Goal: Task Accomplishment & Management: Manage account settings

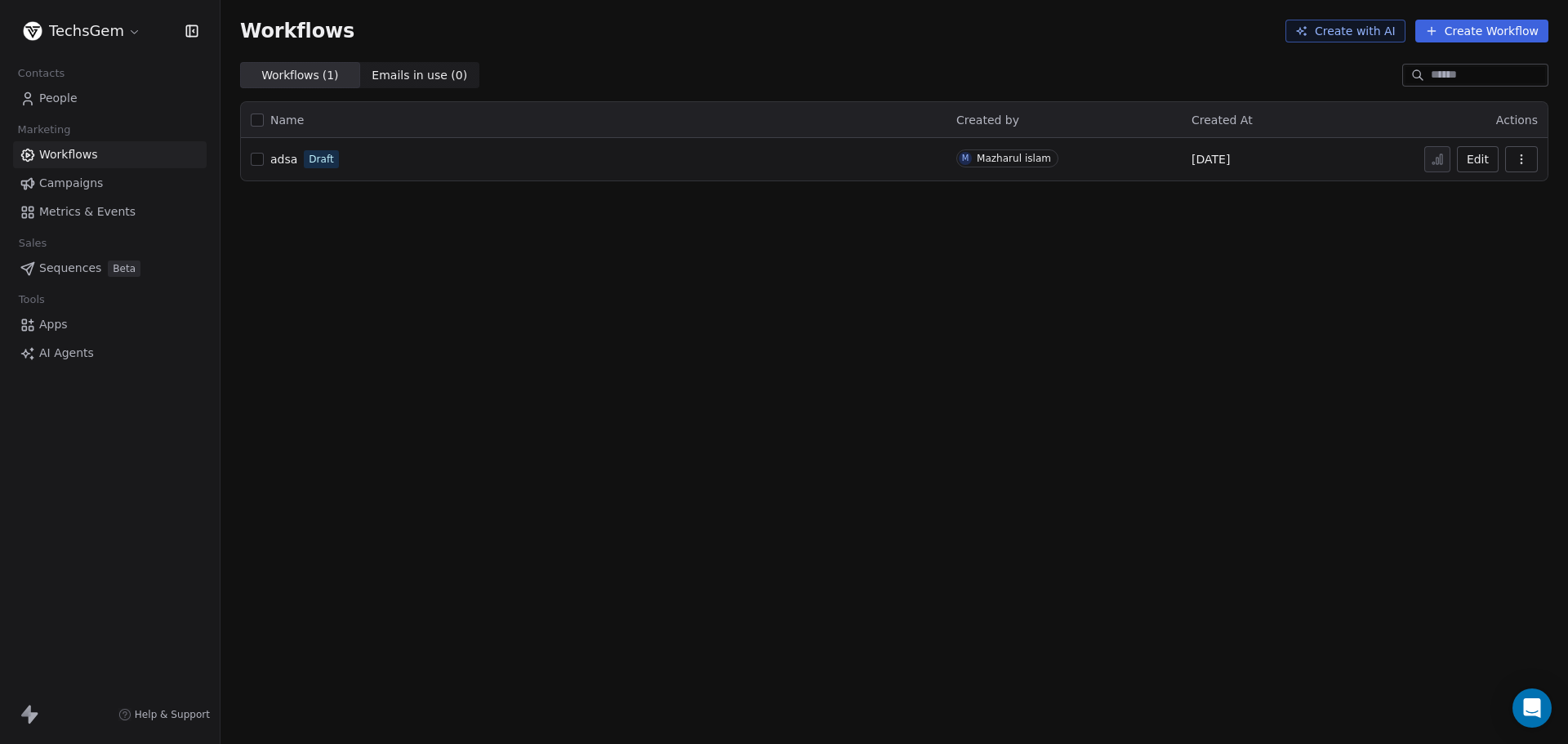
click at [80, 213] on span "Metrics & Events" at bounding box center [87, 212] width 96 height 17
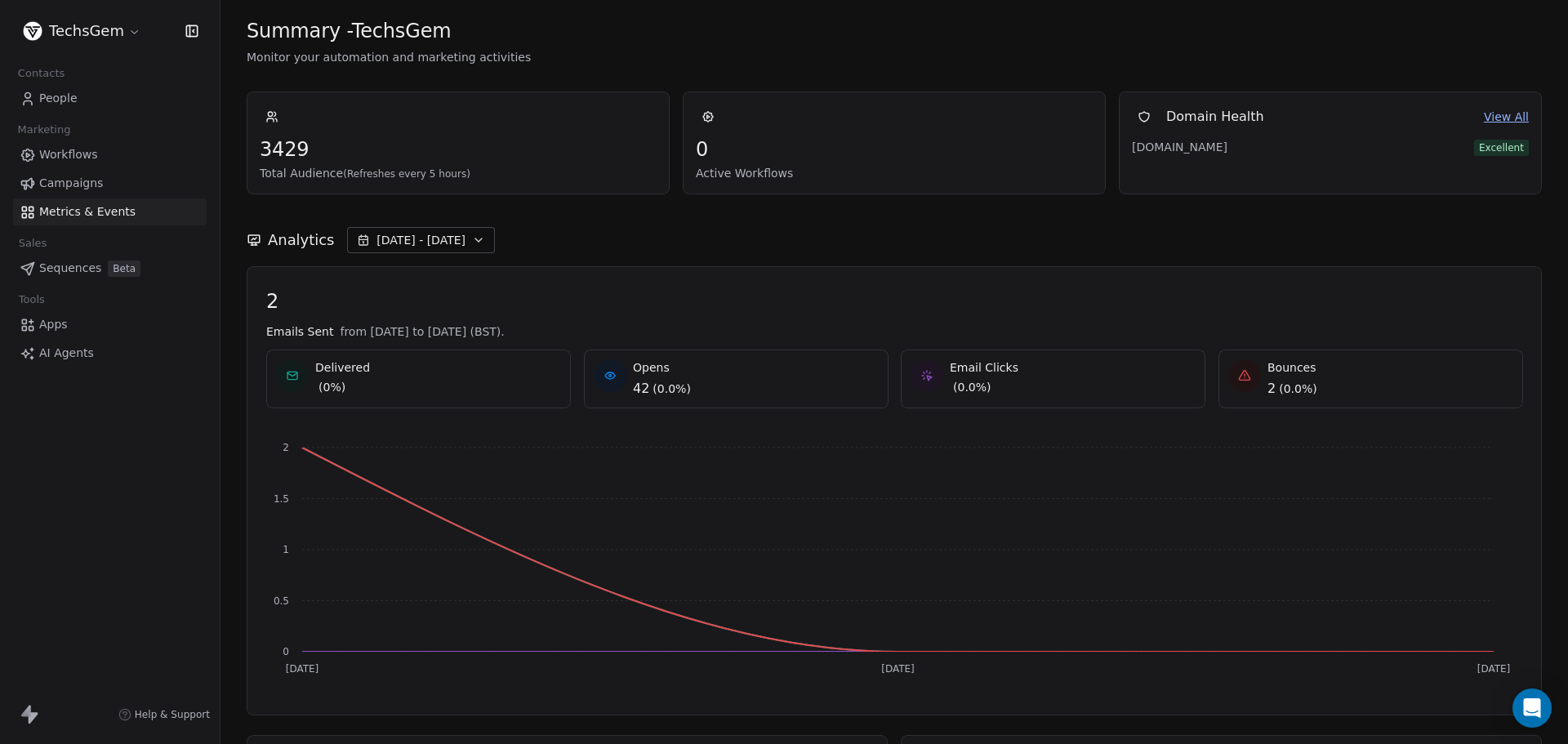
click at [46, 267] on span "Sequences" at bounding box center [71, 268] width 62 height 17
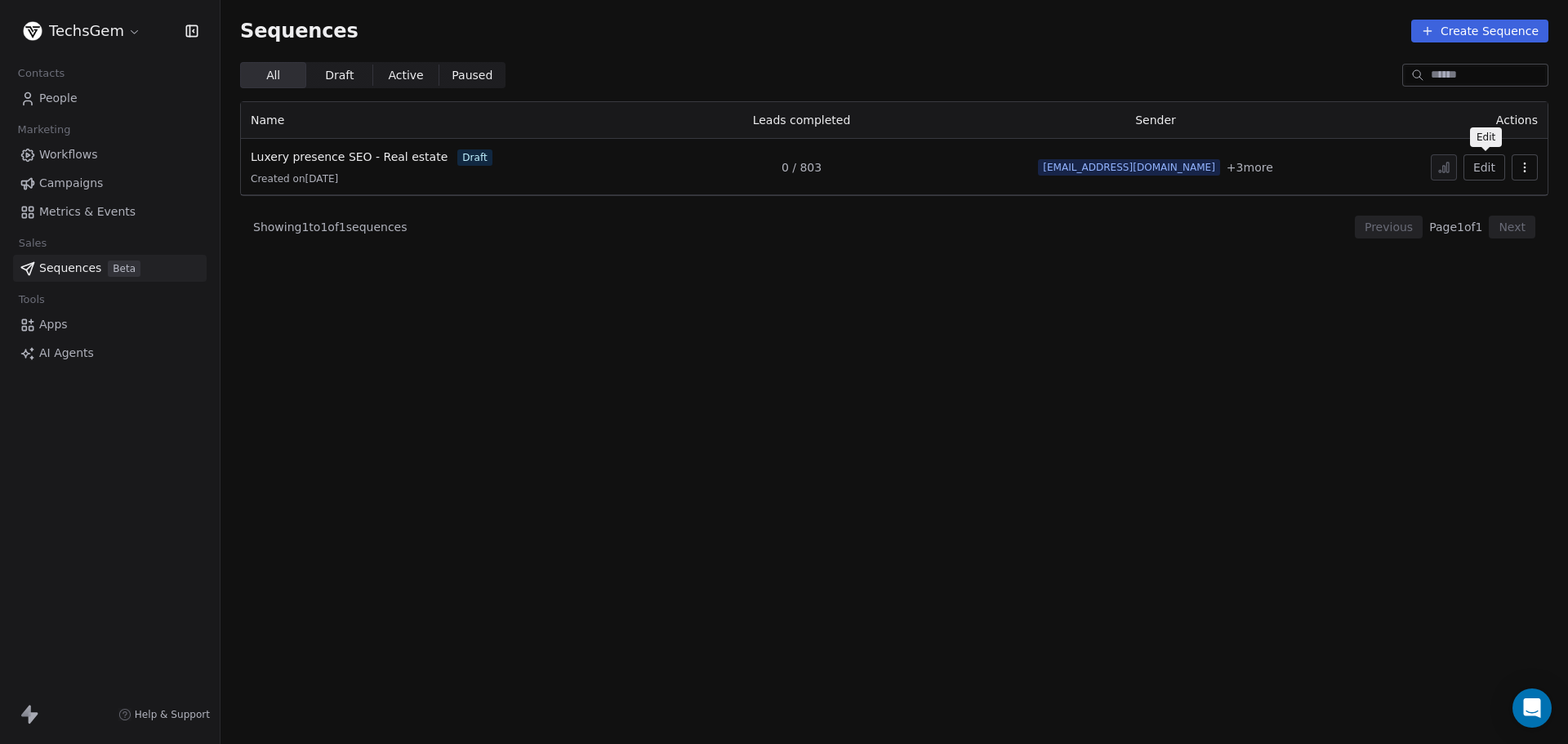
click at [1473, 170] on button "Edit" at bounding box center [1484, 167] width 42 height 26
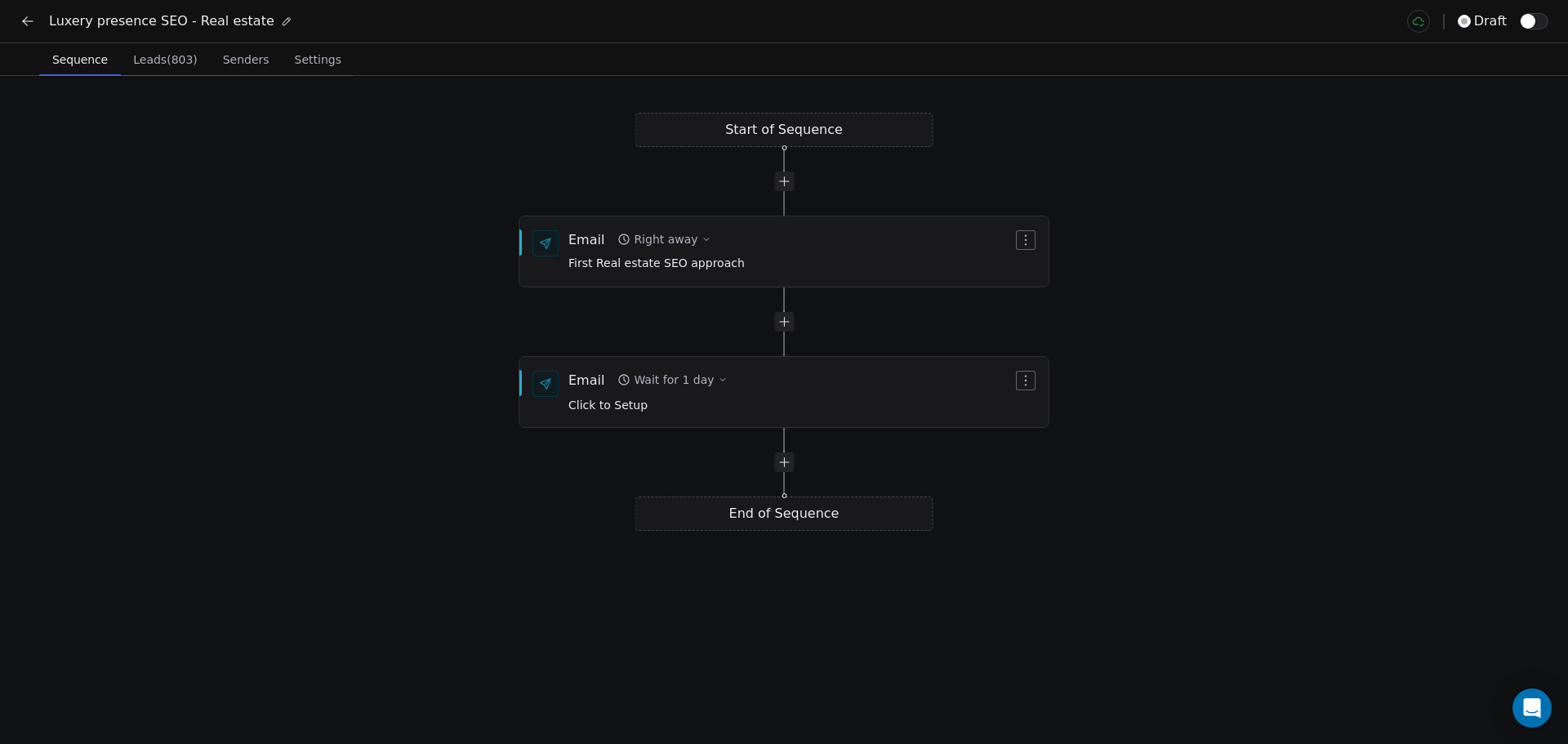
click at [755, 513] on div "End of Sequence" at bounding box center [784, 513] width 298 height 34
drag, startPoint x: 755, startPoint y: 513, endPoint x: 753, endPoint y: 485, distance: 28.1
click at [753, 485] on div "Start of Sequence Email Right away First Real estate SEO approach End of Sequen…" at bounding box center [784, 410] width 1568 height 668
drag, startPoint x: 782, startPoint y: 386, endPoint x: 734, endPoint y: 349, distance: 60.6
click at [771, 332] on div "Start of Sequence Email Right away First Real estate SEO approach End of Sequen…" at bounding box center [784, 410] width 1568 height 668
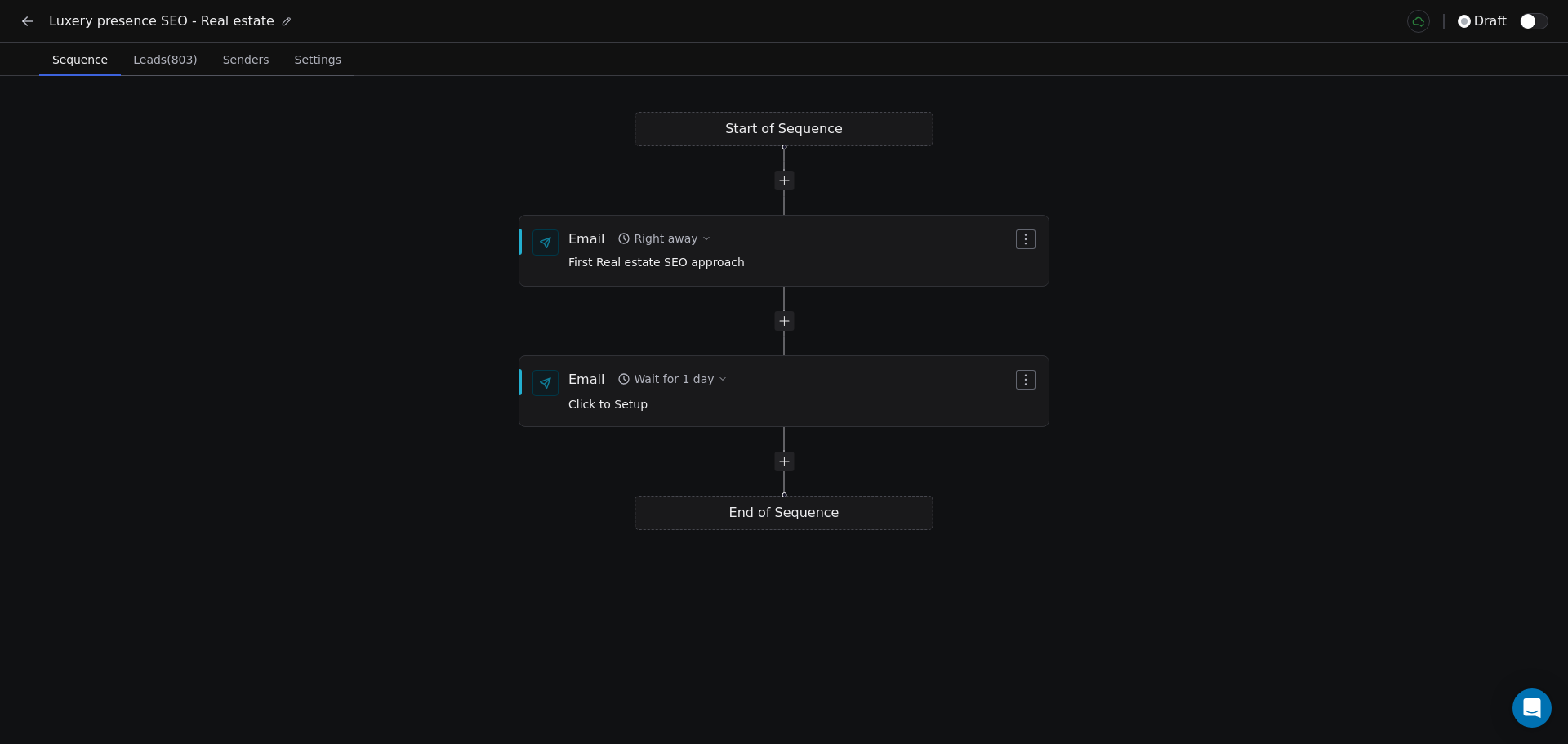
drag, startPoint x: 630, startPoint y: 384, endPoint x: 617, endPoint y: 335, distance: 50.7
click at [617, 335] on div "Start of Sequence Email Right away First Real estate SEO approach End of Sequen…" at bounding box center [784, 410] width 1568 height 668
drag, startPoint x: 508, startPoint y: 388, endPoint x: 508, endPoint y: 345, distance: 43.0
click at [508, 345] on div "Start of Sequence Email Right away First Real estate SEO approach End of Sequen…" at bounding box center [784, 410] width 1568 height 668
drag, startPoint x: 481, startPoint y: 372, endPoint x: 706, endPoint y: 390, distance: 225.7
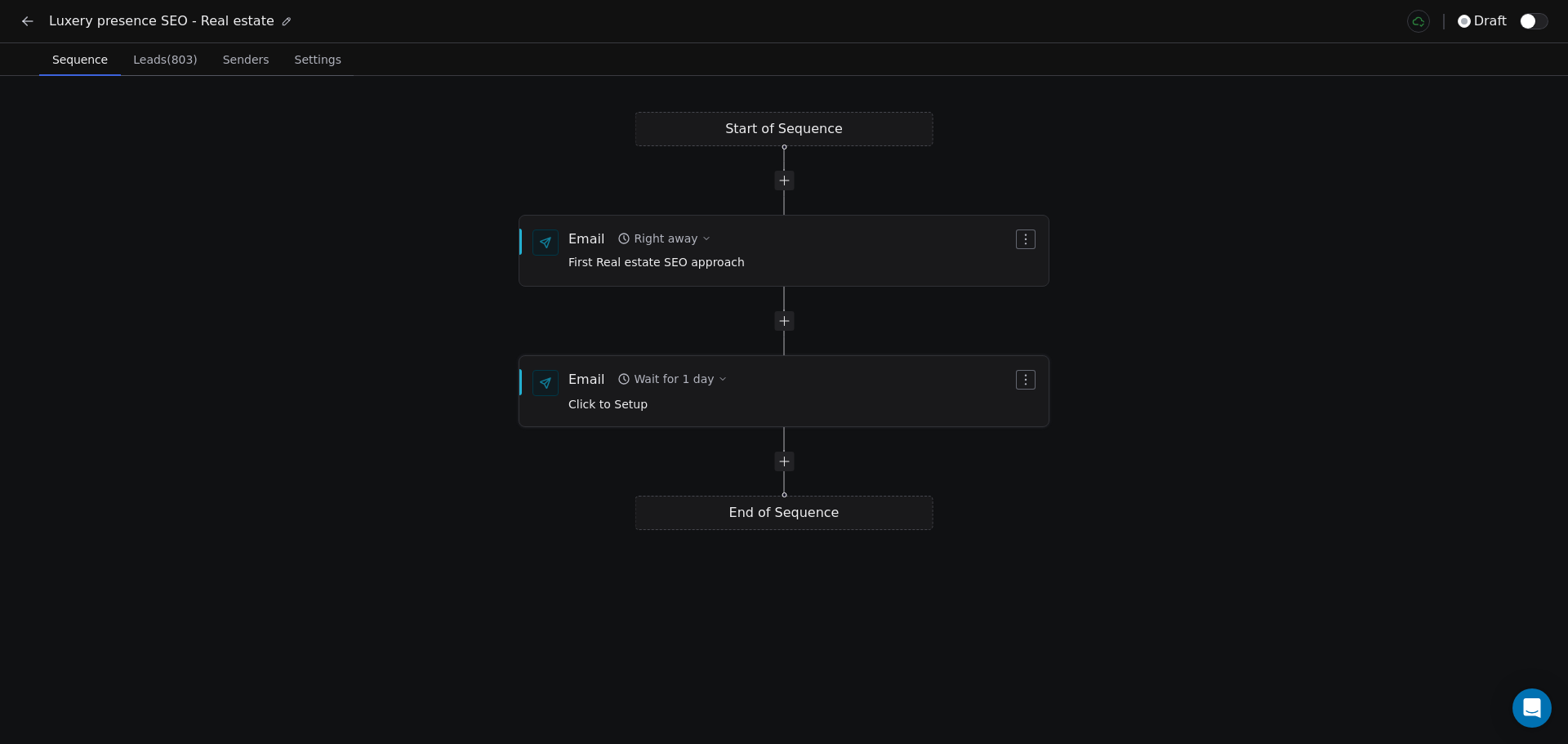
click at [706, 390] on div "Start of Sequence Email Right away First Real estate SEO approach End of Sequen…" at bounding box center [784, 410] width 1568 height 668
click at [781, 322] on div at bounding box center [784, 321] width 20 height 20
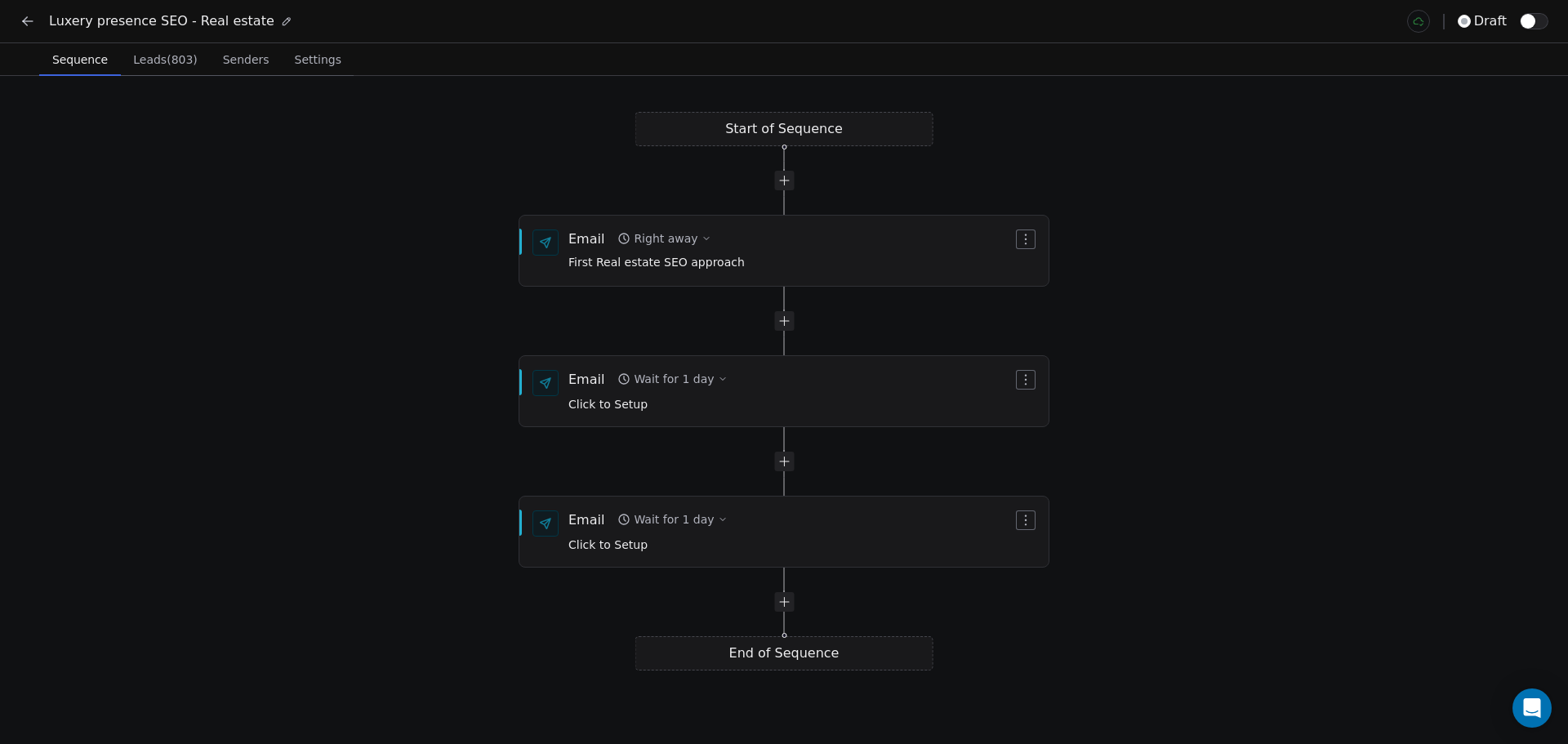
click at [151, 66] on span "Leads (803)" at bounding box center [165, 60] width 78 height 23
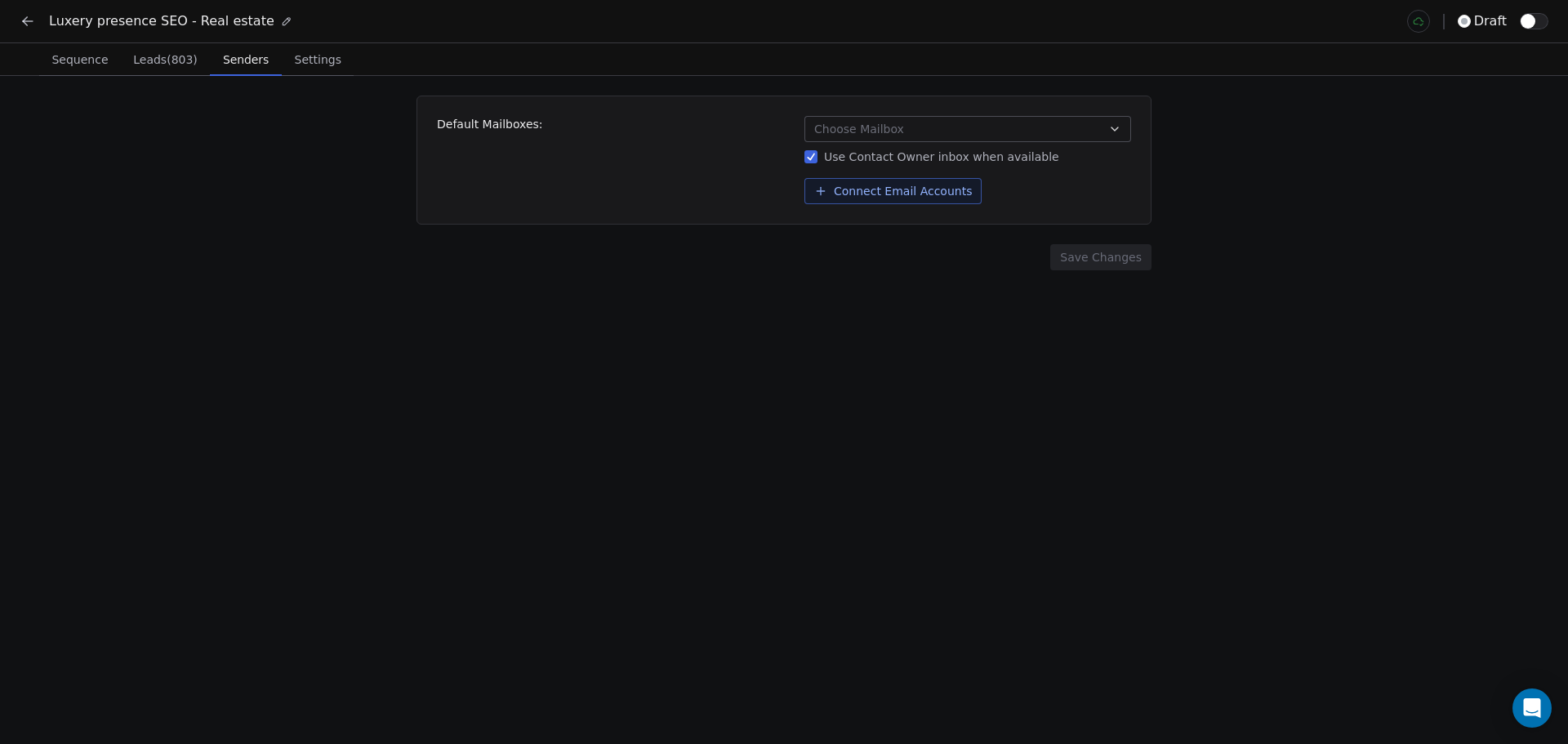
click at [239, 58] on span "Senders" at bounding box center [246, 60] width 59 height 23
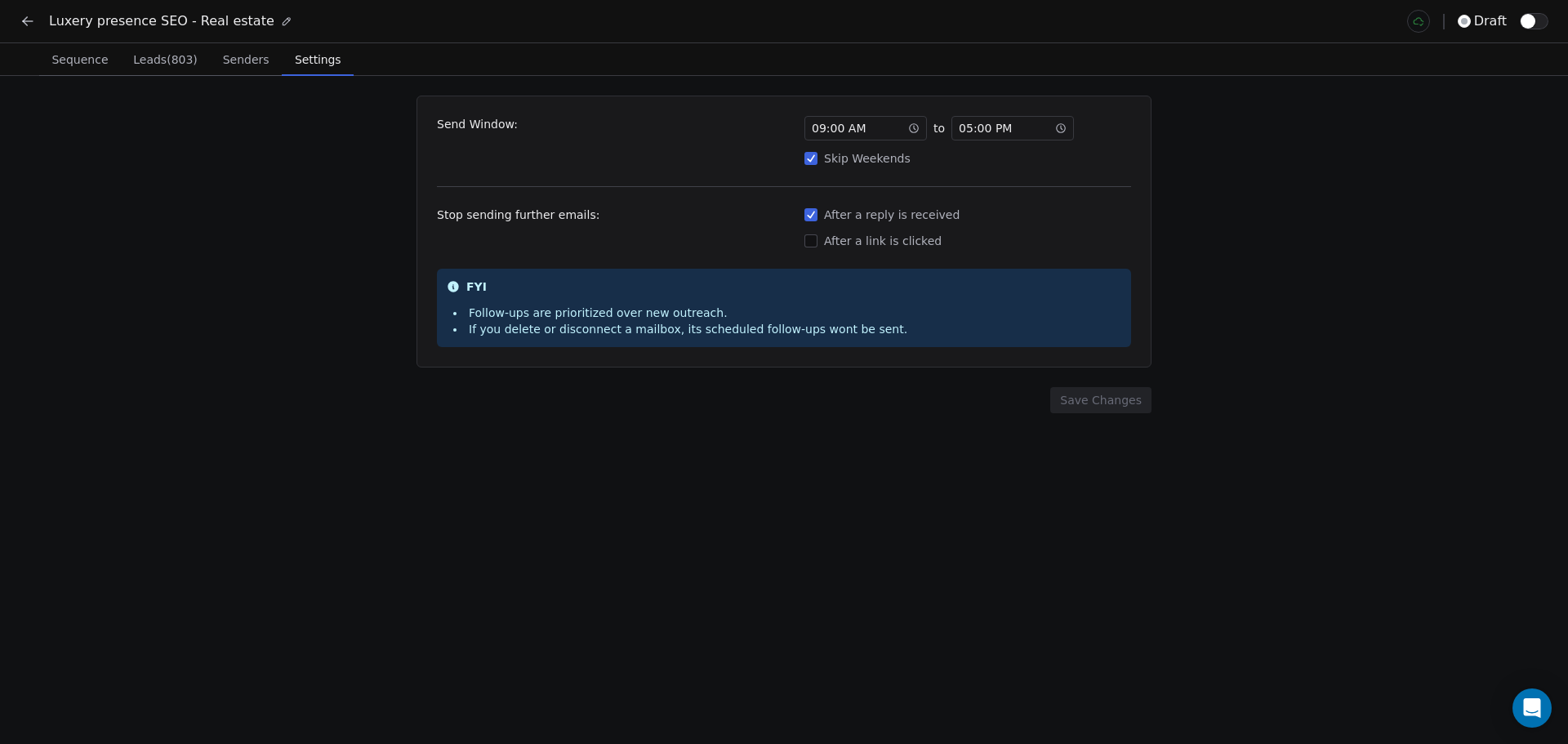
click at [318, 58] on span "Settings" at bounding box center [317, 60] width 59 height 23
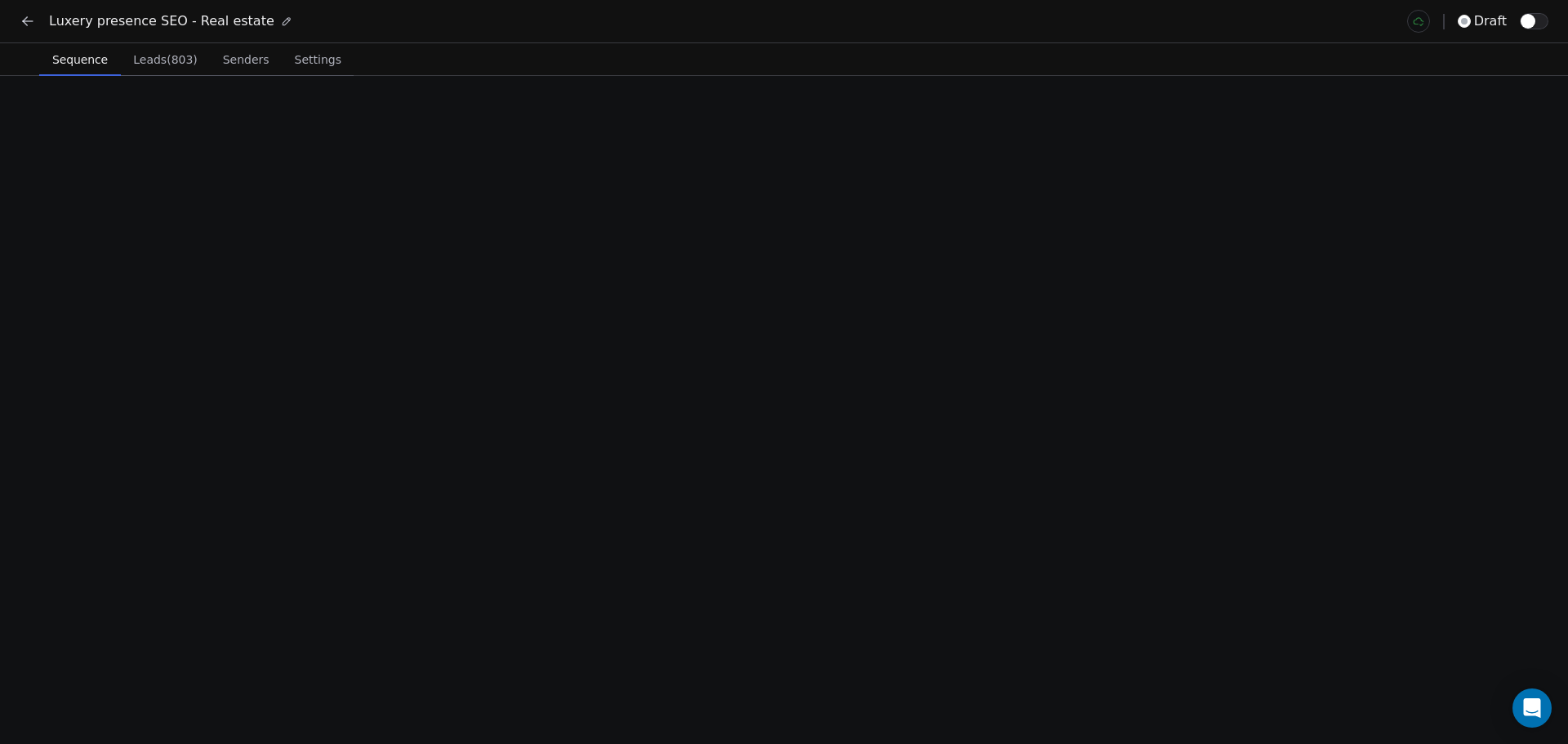
click at [75, 57] on span "Sequence" at bounding box center [80, 60] width 69 height 23
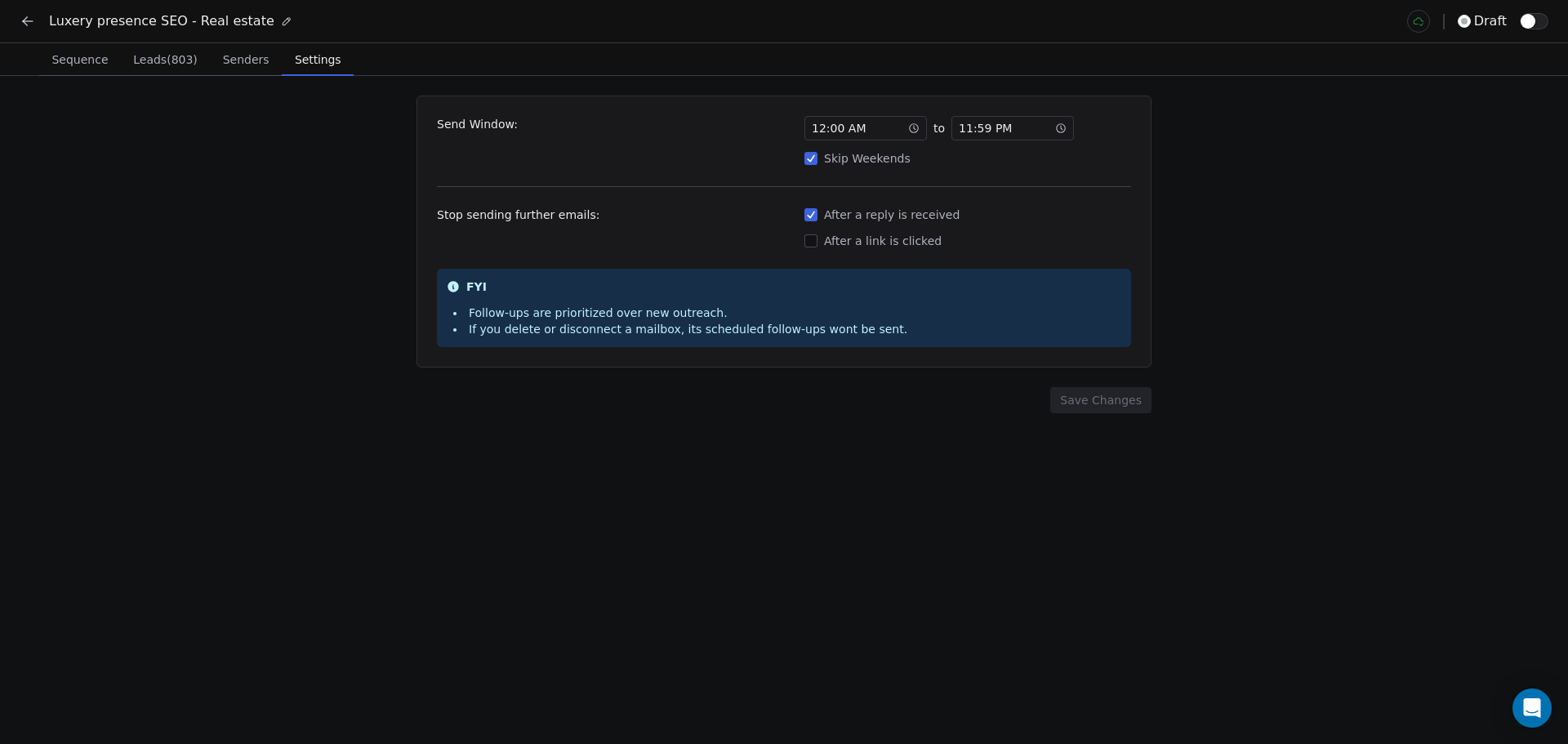
click at [296, 63] on span "Settings" at bounding box center [317, 60] width 59 height 23
click at [225, 76] on div "Send Window: 12 : 00 AM to 11 : 59 PM Skip Weekends Stop sending further emails…" at bounding box center [784, 410] width 1568 height 668
click at [242, 48] on button "Senders Senders" at bounding box center [246, 60] width 72 height 33
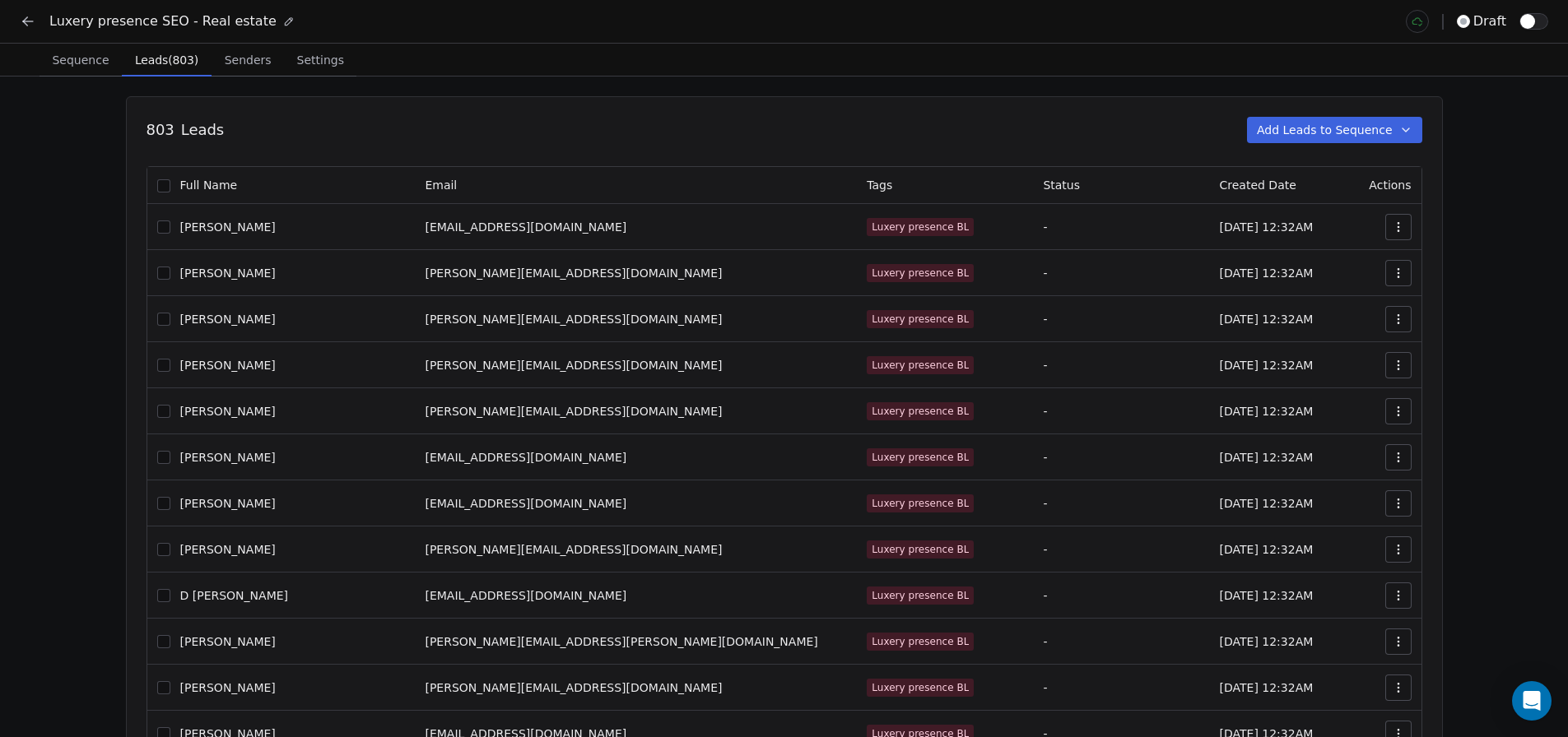
click at [145, 49] on span "Leads (803)" at bounding box center [166, 60] width 77 height 23
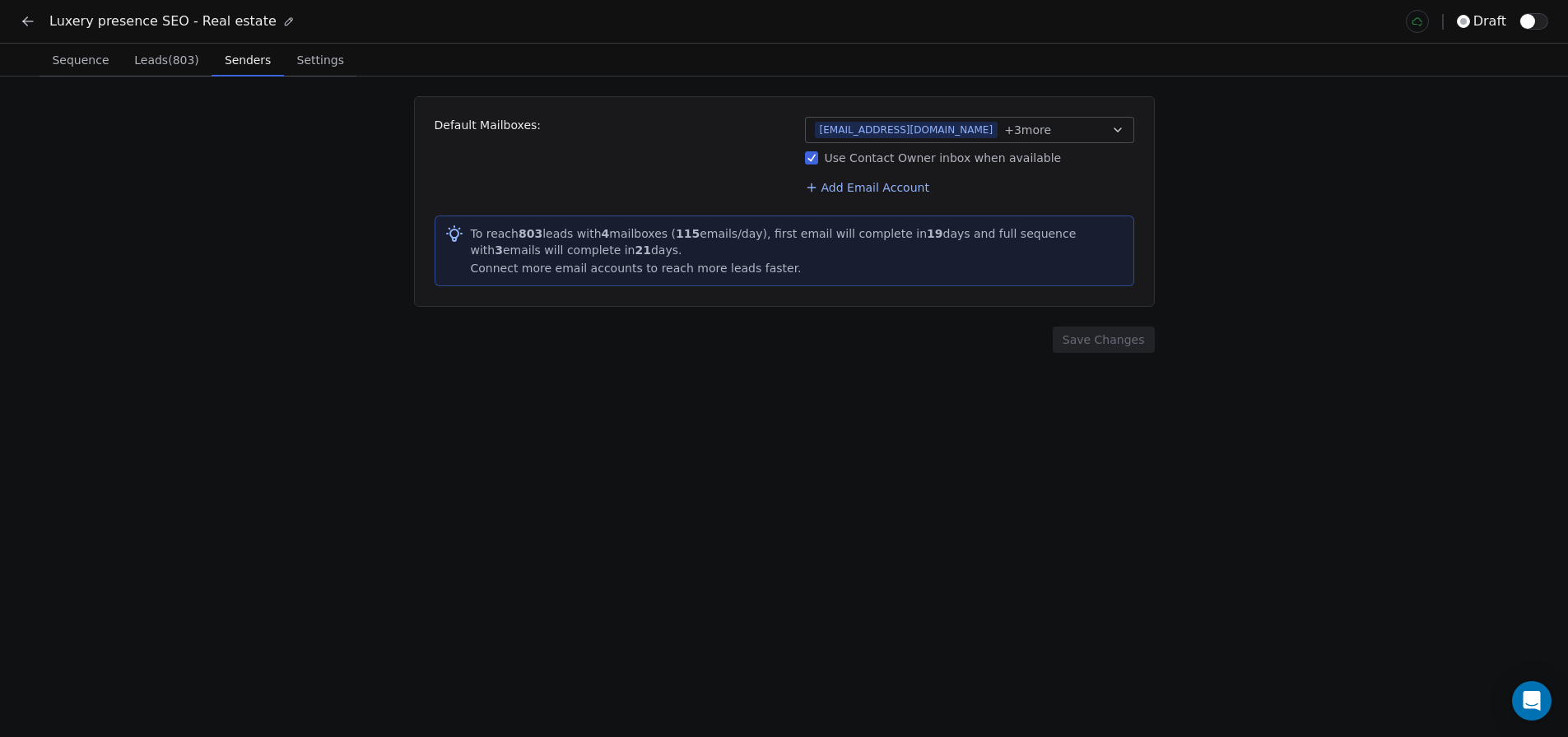
click at [229, 60] on span "Senders" at bounding box center [248, 60] width 60 height 23
click at [164, 55] on span "Leads (803)" at bounding box center [166, 60] width 79 height 23
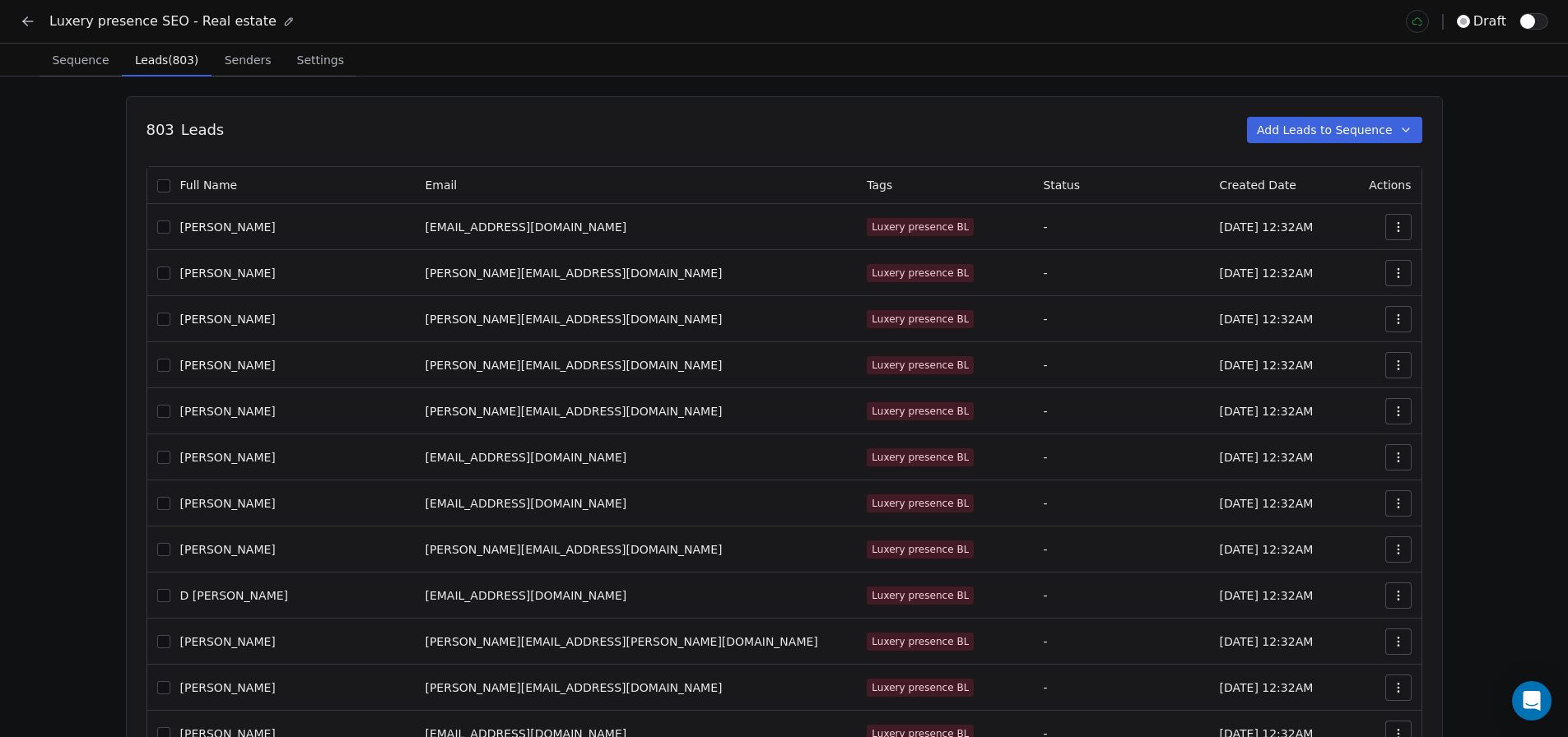
click at [26, 22] on icon at bounding box center [28, 21] width 17 height 17
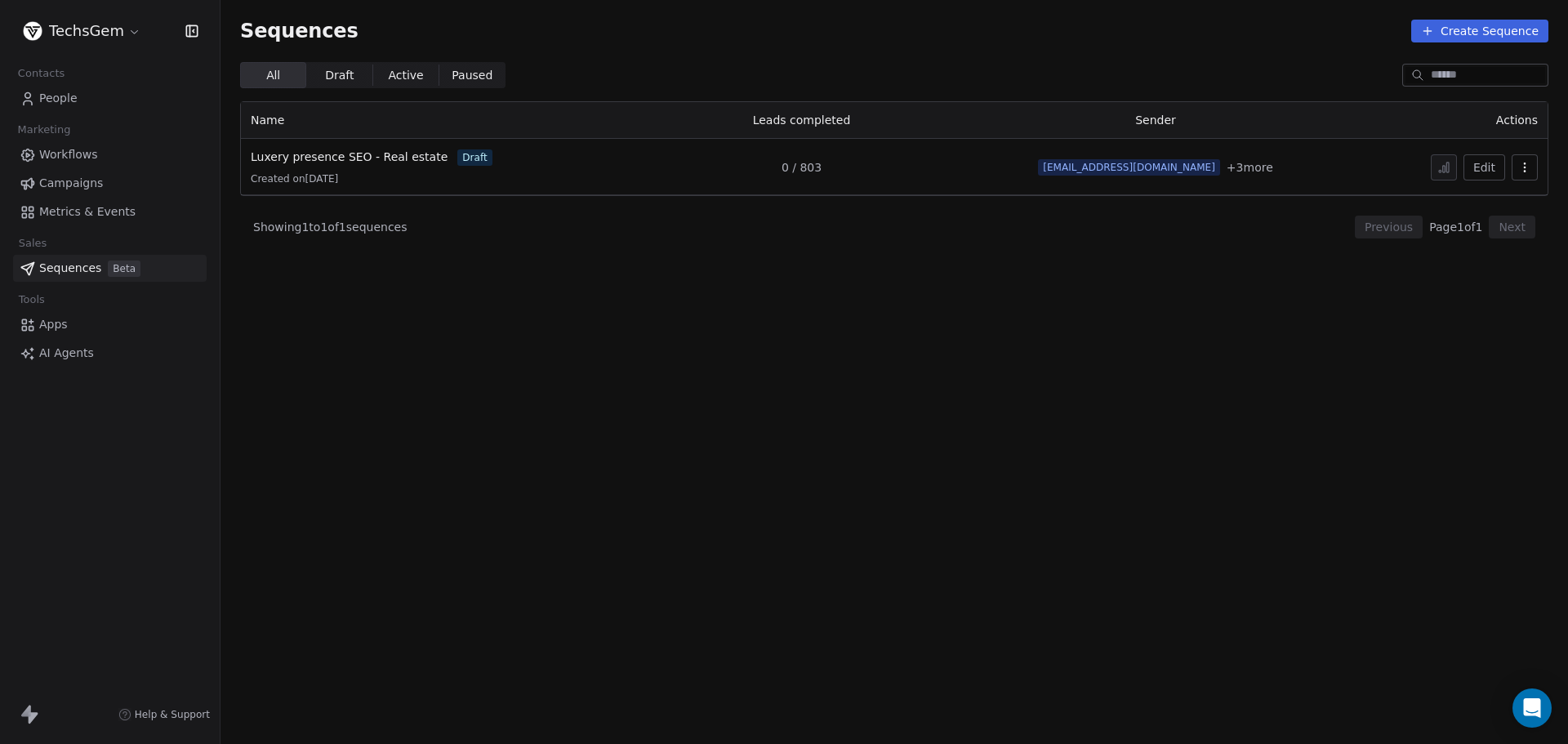
click at [1496, 171] on button "Edit" at bounding box center [1484, 167] width 42 height 26
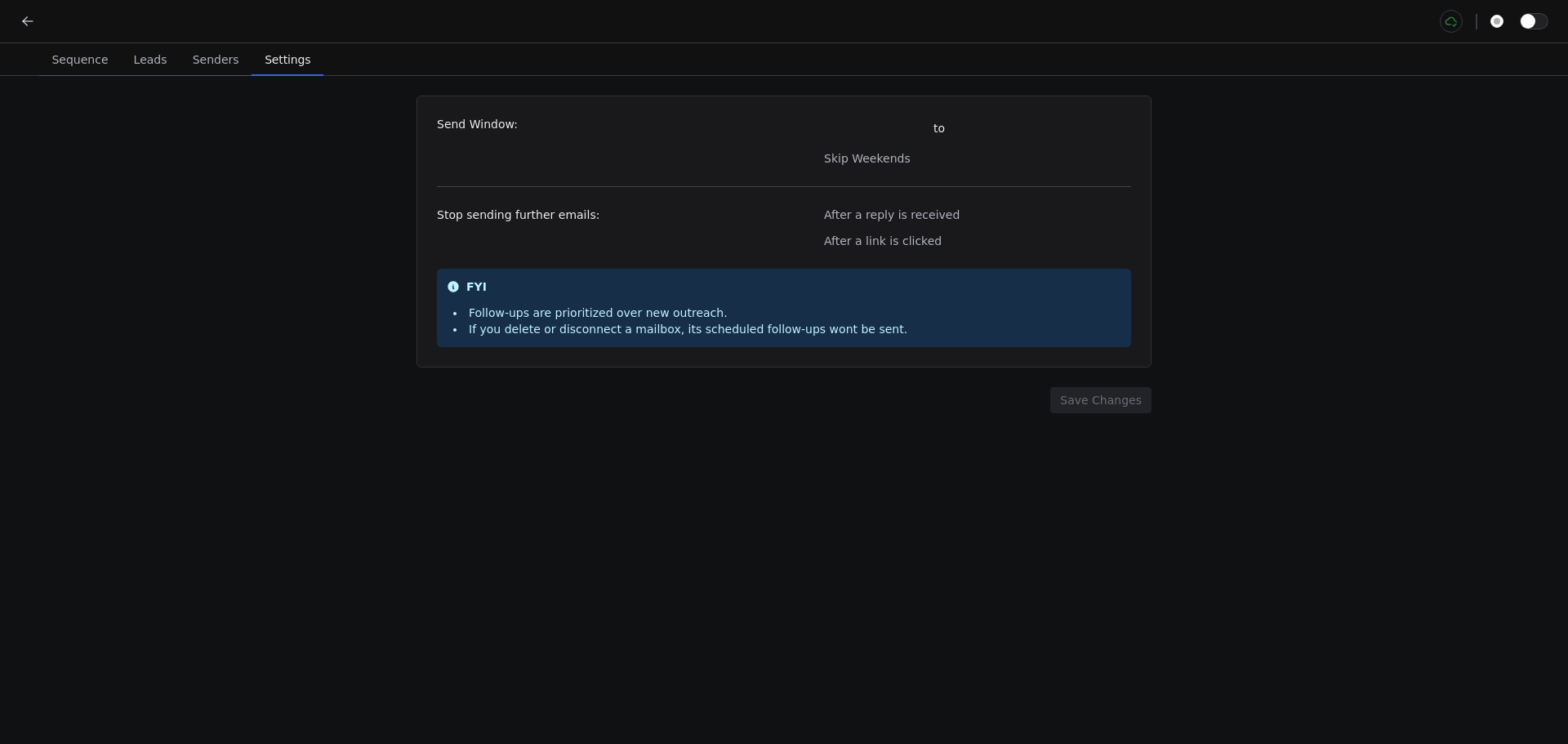
click at [276, 69] on span "Settings" at bounding box center [288, 60] width 59 height 23
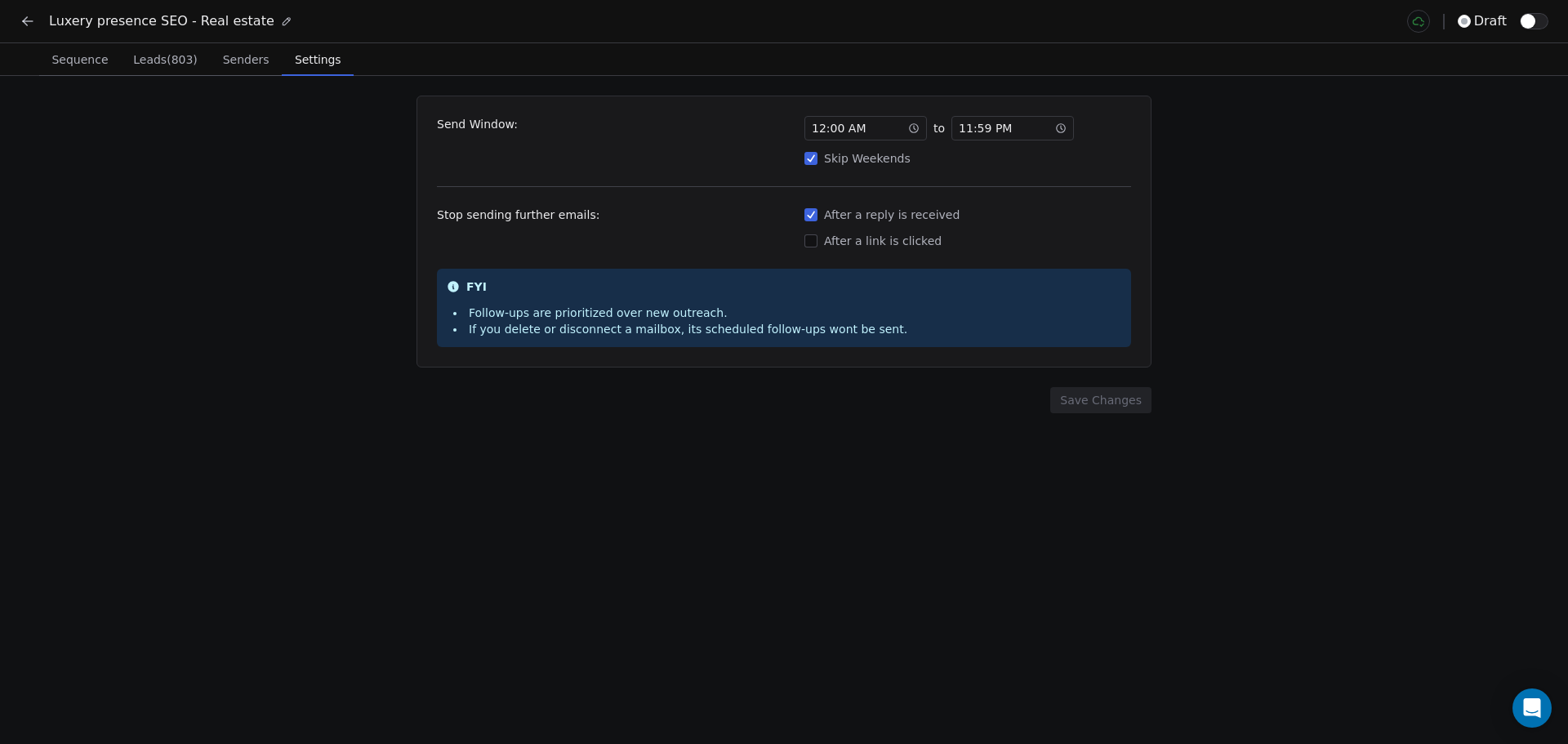
click at [226, 65] on span "Senders" at bounding box center [246, 60] width 60 height 23
